Goal: Use online tool/utility: Utilize a website feature to perform a specific function

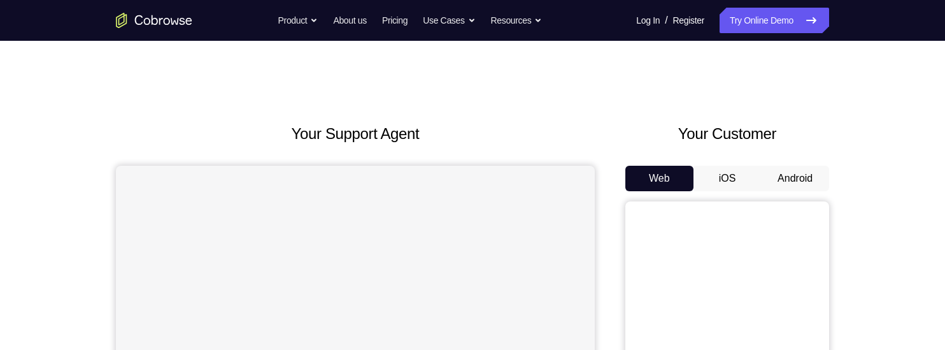
scroll to position [79, 0]
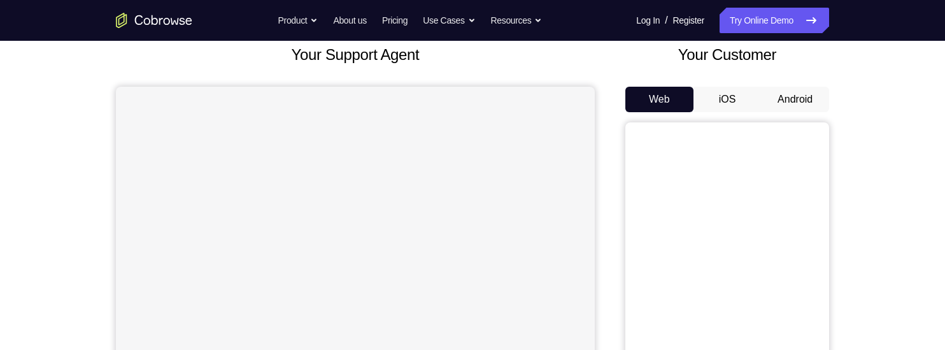
click at [794, 99] on button "Android" at bounding box center [795, 99] width 68 height 25
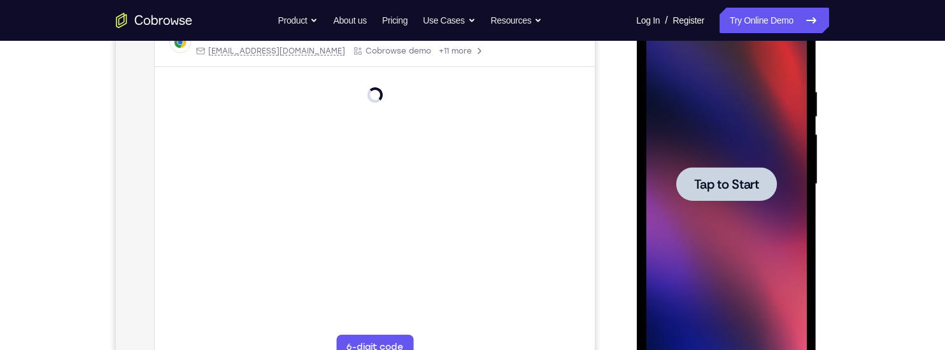
scroll to position [219, 0]
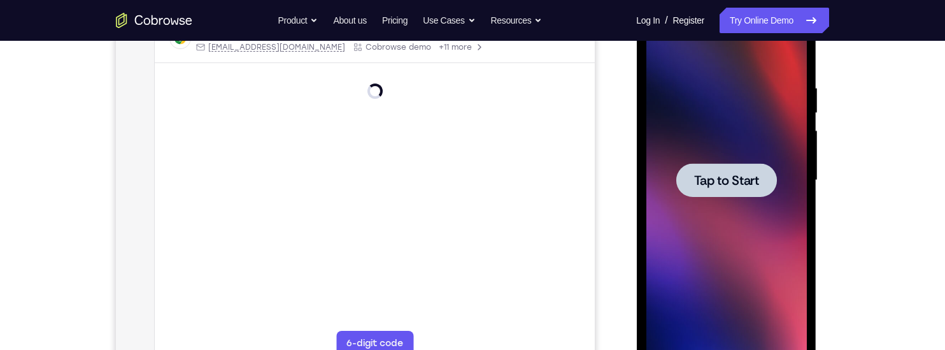
click at [719, 189] on div at bounding box center [726, 180] width 101 height 34
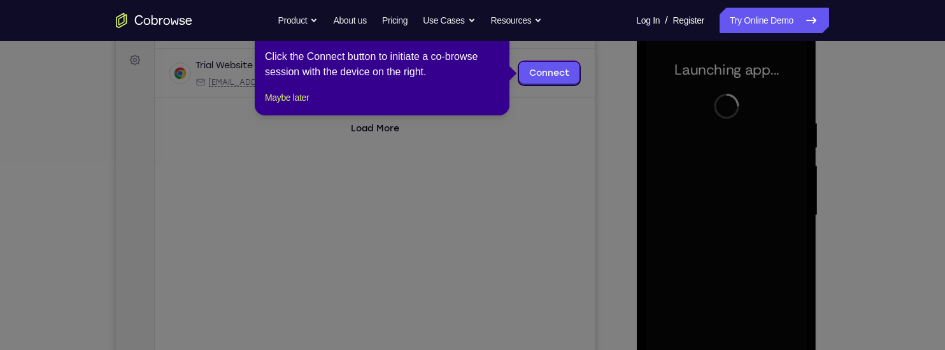
scroll to position [184, 0]
click at [303, 104] on button "Maybe later" at bounding box center [287, 96] width 44 height 15
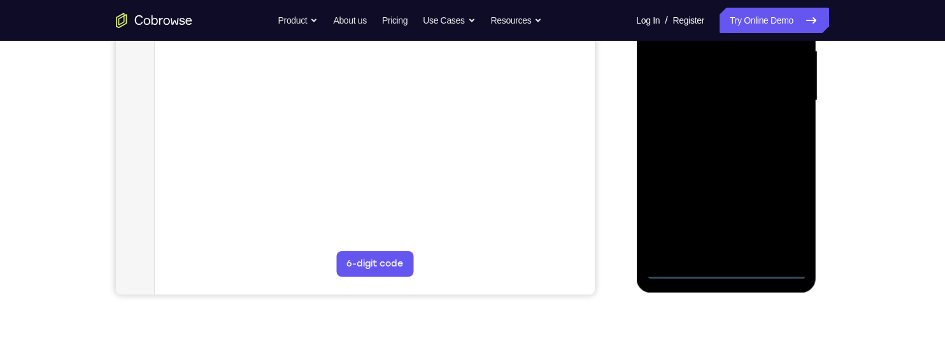
scroll to position [331, 0]
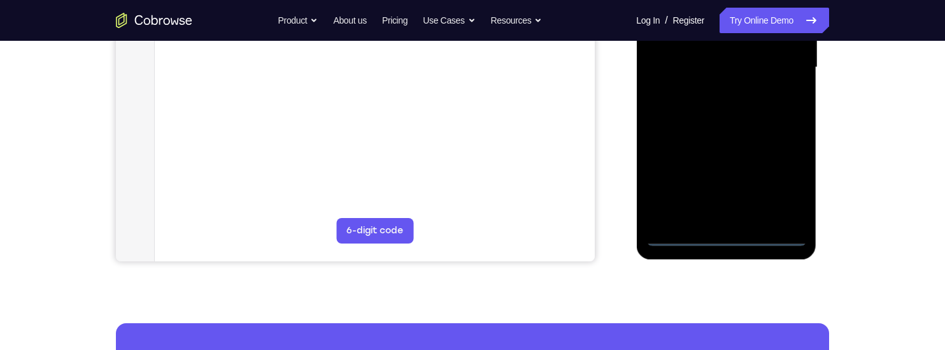
click at [727, 237] on div at bounding box center [726, 67] width 161 height 357
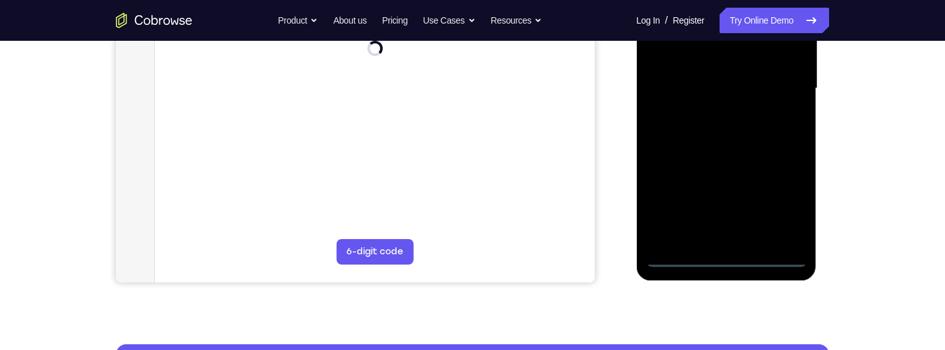
scroll to position [276, 0]
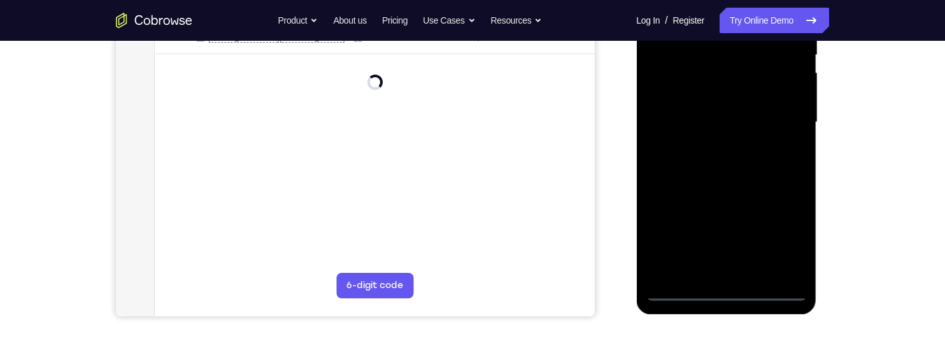
click at [784, 240] on div at bounding box center [726, 122] width 161 height 357
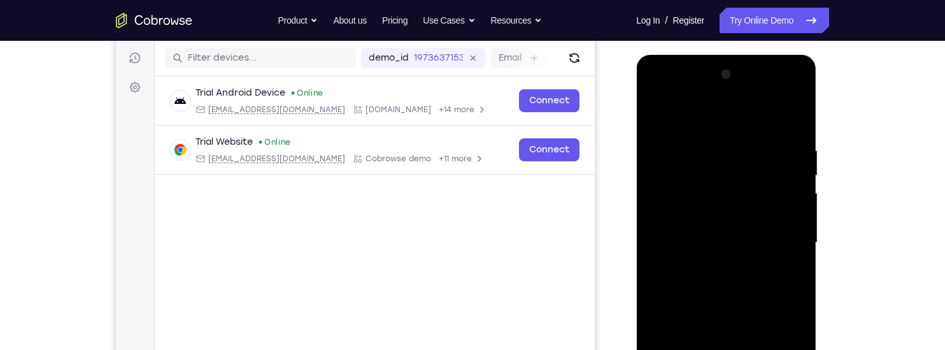
scroll to position [153, 0]
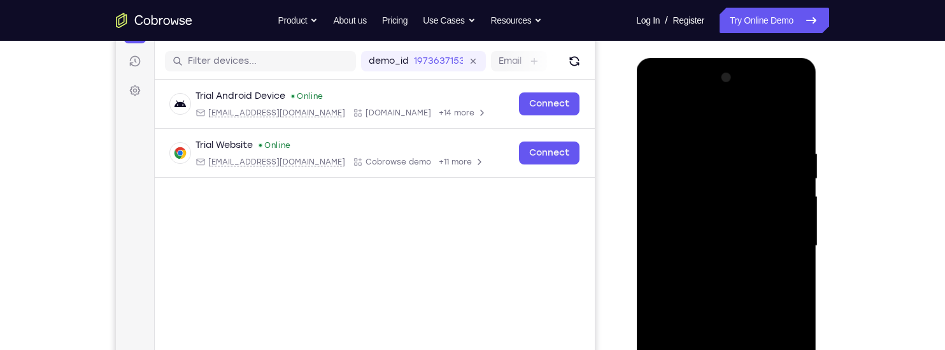
click at [691, 89] on div at bounding box center [726, 246] width 161 height 357
click at [780, 239] on div at bounding box center [726, 246] width 161 height 357
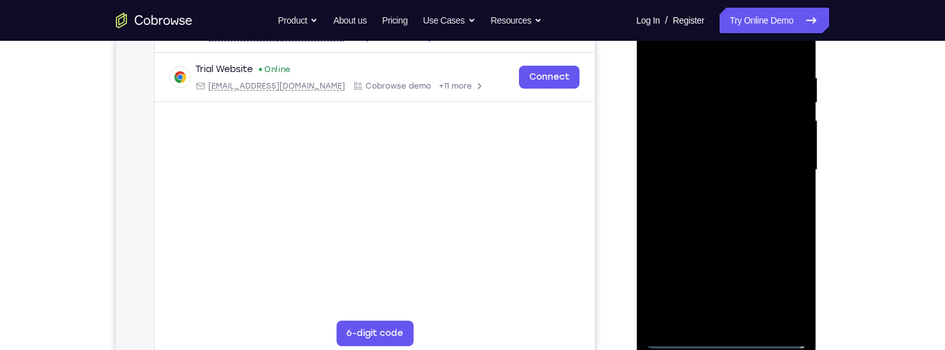
scroll to position [229, 0]
click at [708, 196] on div at bounding box center [726, 169] width 161 height 357
click at [701, 159] on div at bounding box center [726, 169] width 161 height 357
click at [714, 148] on div at bounding box center [726, 169] width 161 height 357
click at [731, 173] on div at bounding box center [726, 169] width 161 height 357
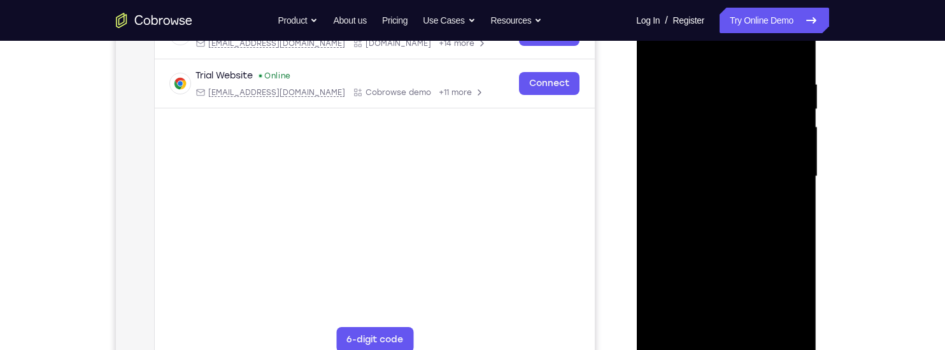
scroll to position [228, 0]
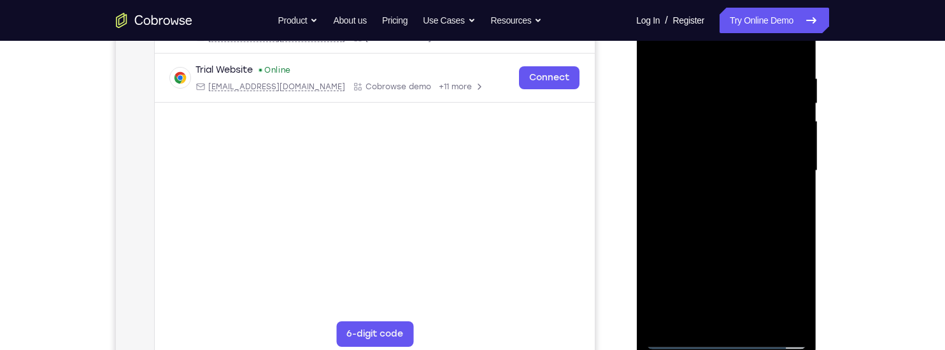
click at [763, 216] on div at bounding box center [726, 170] width 161 height 357
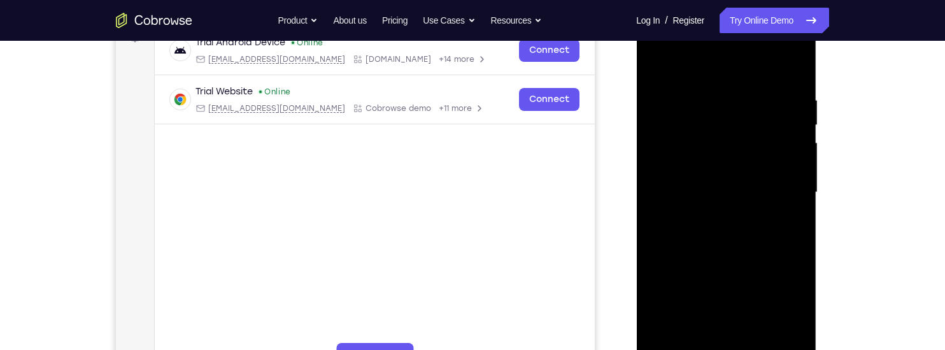
scroll to position [199, 0]
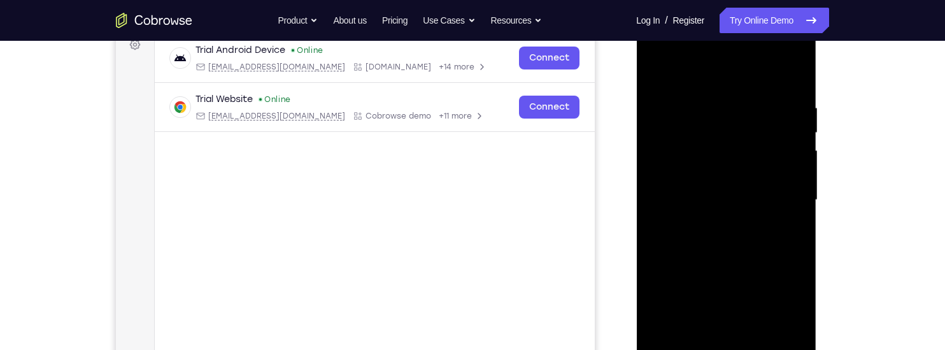
click at [658, 73] on div at bounding box center [726, 200] width 161 height 357
click at [699, 189] on div at bounding box center [726, 200] width 161 height 357
click at [671, 132] on div at bounding box center [726, 200] width 161 height 357
click at [683, 176] on div at bounding box center [726, 200] width 161 height 357
click at [717, 196] on div at bounding box center [726, 200] width 161 height 357
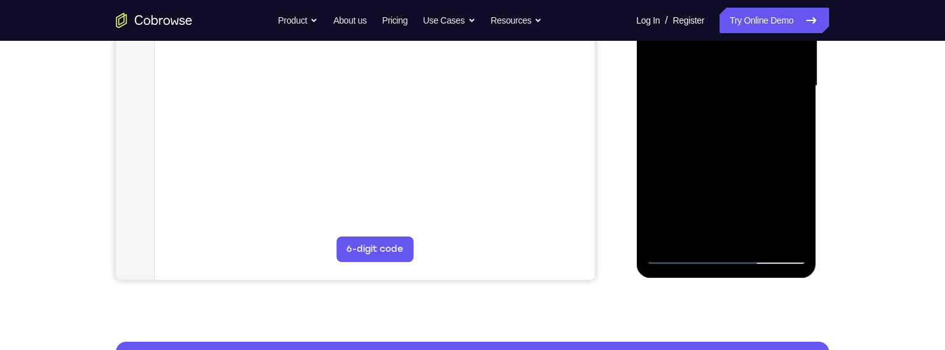
scroll to position [312, 0]
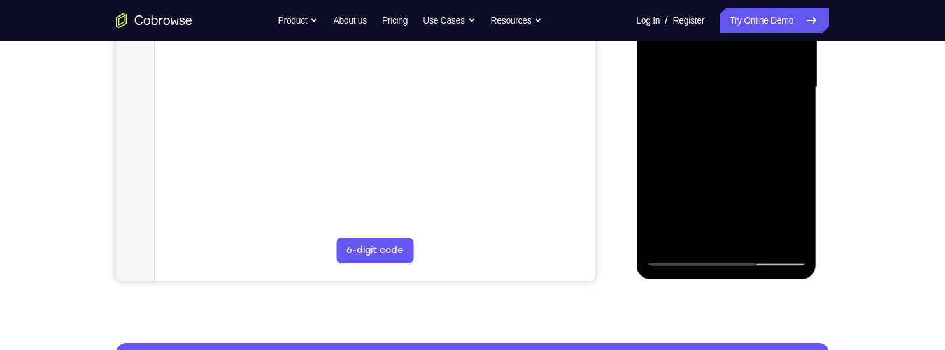
click at [779, 257] on div at bounding box center [726, 87] width 161 height 357
click at [777, 255] on div at bounding box center [726, 87] width 161 height 357
click at [777, 257] on div at bounding box center [726, 87] width 161 height 357
click at [777, 250] on div at bounding box center [726, 87] width 161 height 357
click at [777, 254] on div at bounding box center [726, 87] width 161 height 357
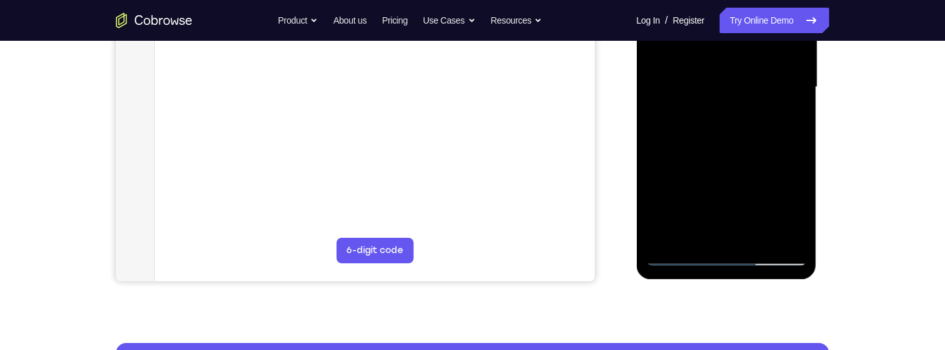
click at [777, 255] on div at bounding box center [726, 87] width 161 height 357
click at [777, 257] on div at bounding box center [726, 87] width 161 height 357
click at [777, 261] on div at bounding box center [726, 87] width 161 height 357
click at [777, 262] on div at bounding box center [726, 87] width 161 height 357
click at [777, 261] on div at bounding box center [726, 87] width 161 height 357
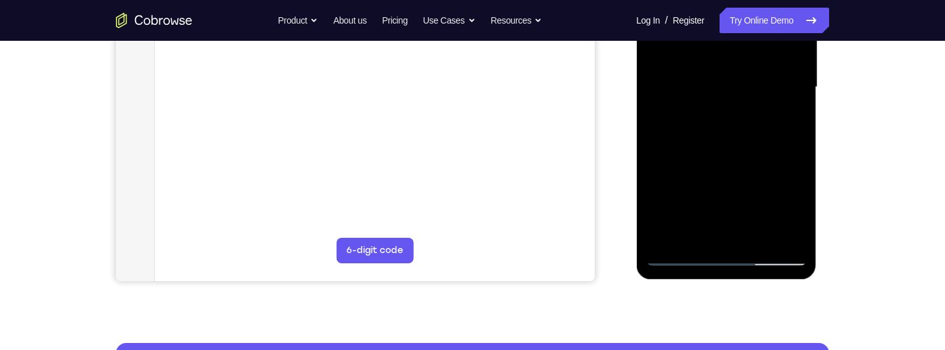
click at [780, 261] on div at bounding box center [726, 87] width 161 height 357
click at [780, 262] on div at bounding box center [726, 87] width 161 height 357
click at [784, 258] on div at bounding box center [726, 87] width 161 height 357
click at [731, 253] on div at bounding box center [726, 87] width 161 height 357
click at [730, 255] on div at bounding box center [726, 87] width 161 height 357
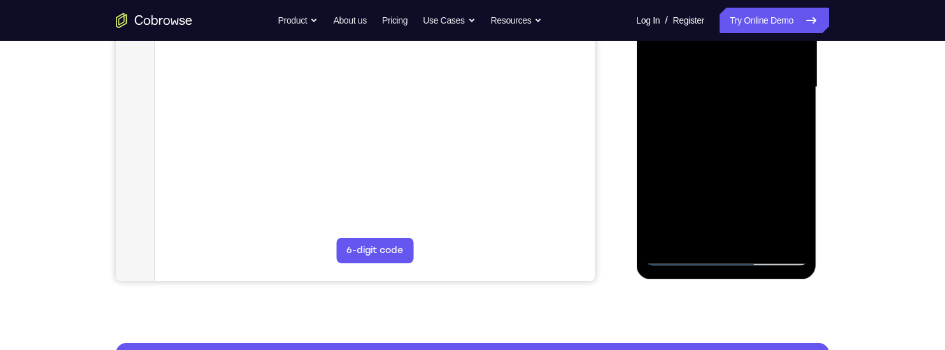
click at [730, 259] on div at bounding box center [726, 87] width 161 height 357
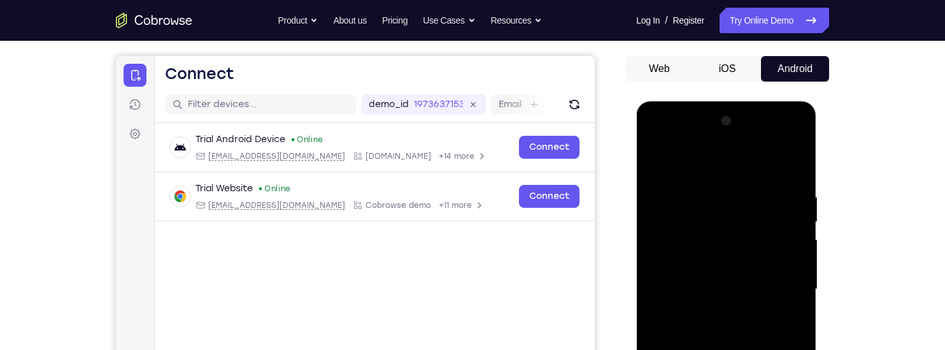
scroll to position [0, 0]
